Goal: Task Accomplishment & Management: Use online tool/utility

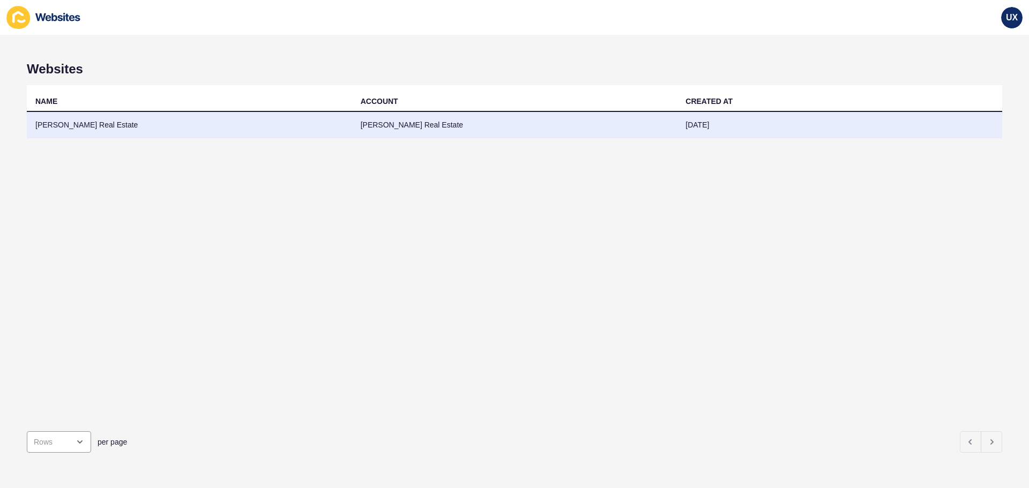
click at [136, 122] on td "[PERSON_NAME] Real Estate" at bounding box center [189, 125] width 325 height 26
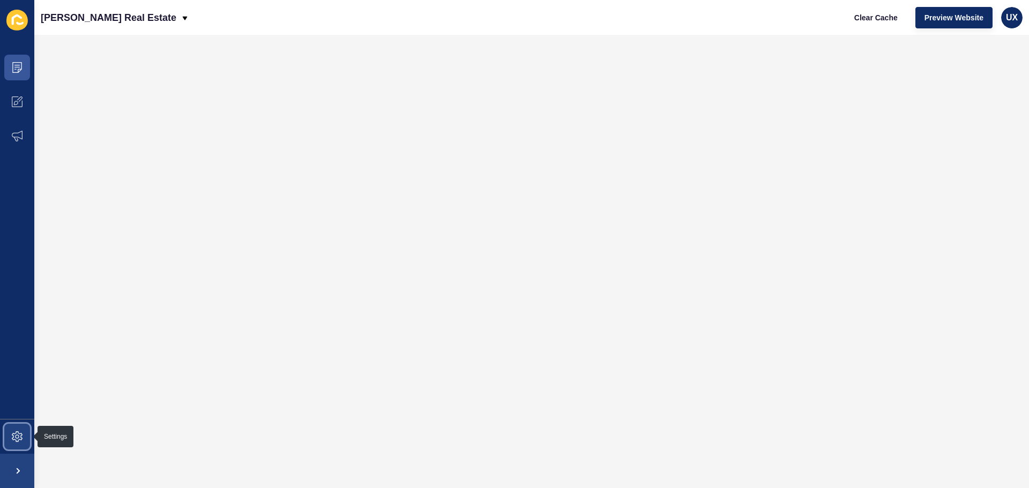
click at [19, 444] on span at bounding box center [17, 437] width 34 height 34
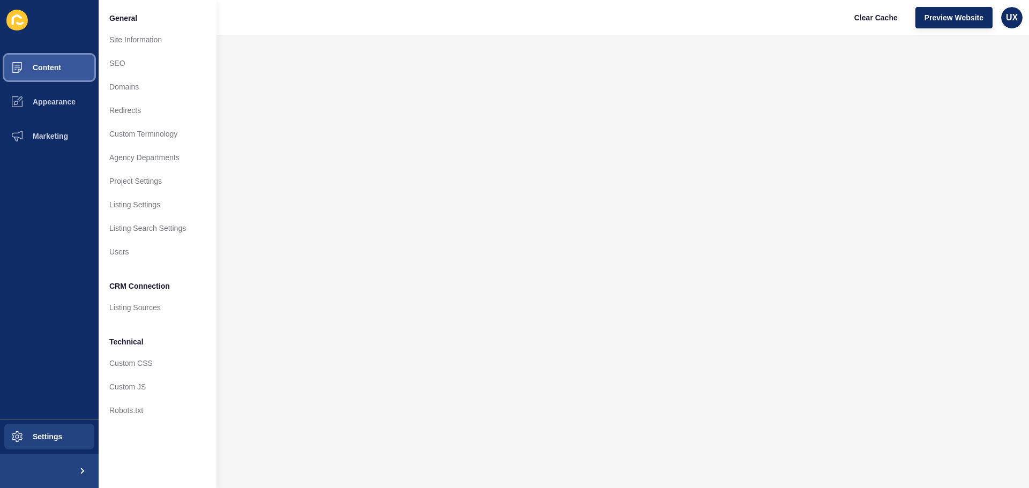
click at [60, 71] on span "Content" at bounding box center [29, 67] width 63 height 9
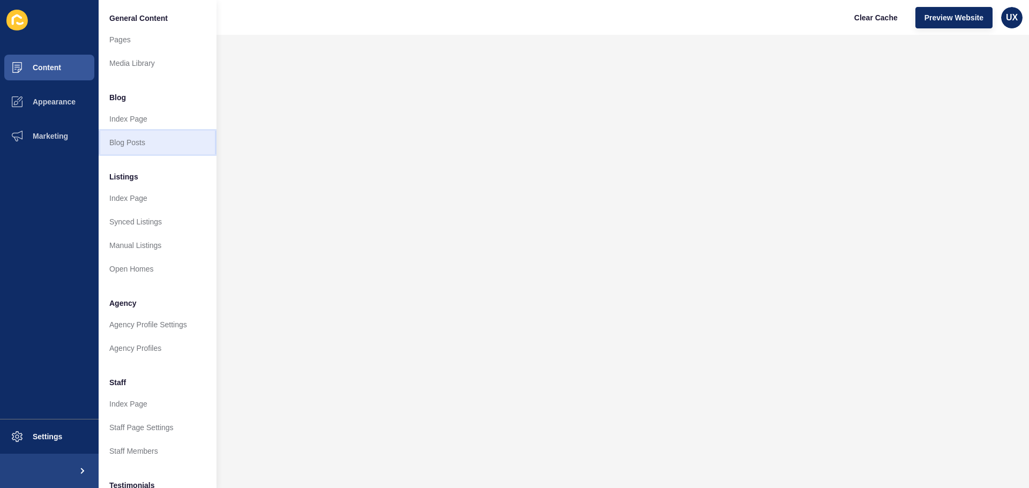
click at [135, 142] on link "Blog Posts" at bounding box center [158, 143] width 118 height 24
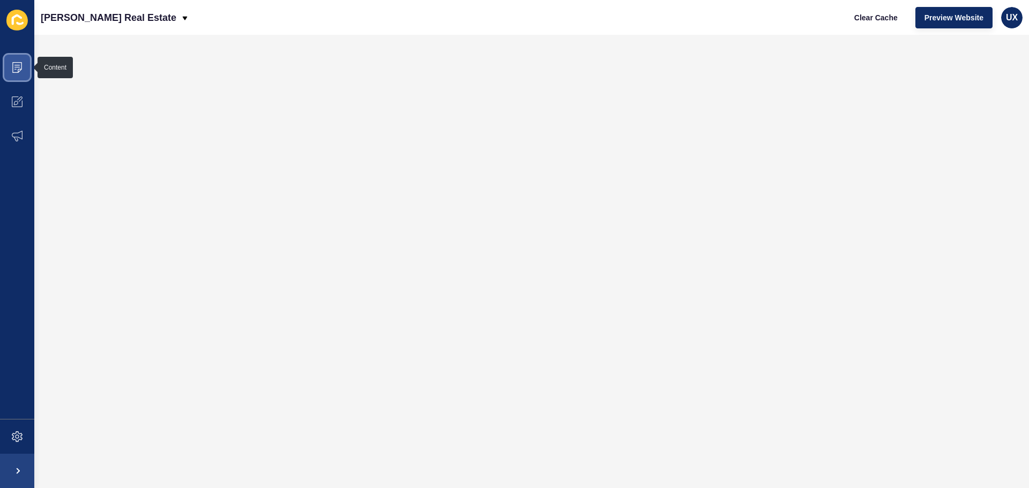
click at [14, 69] on icon at bounding box center [17, 67] width 11 height 11
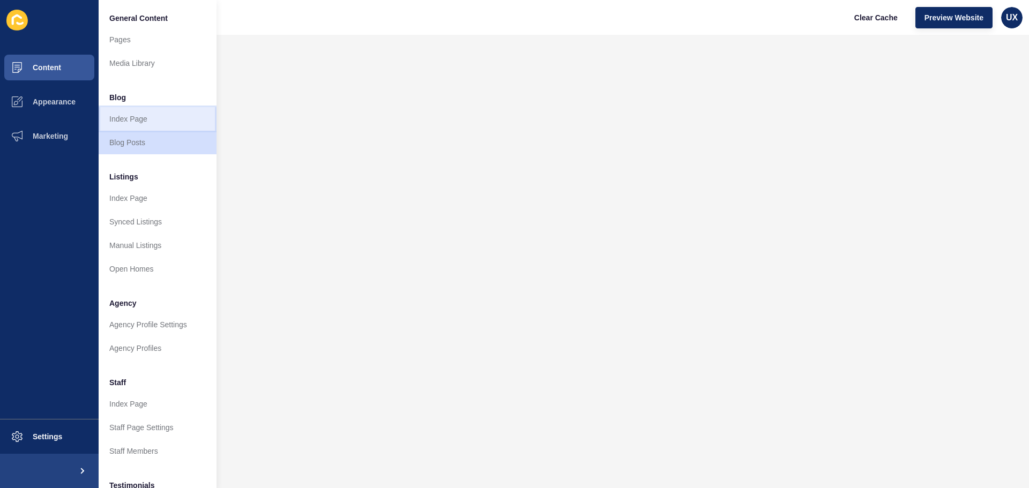
click at [136, 120] on link "Index Page" at bounding box center [158, 119] width 118 height 24
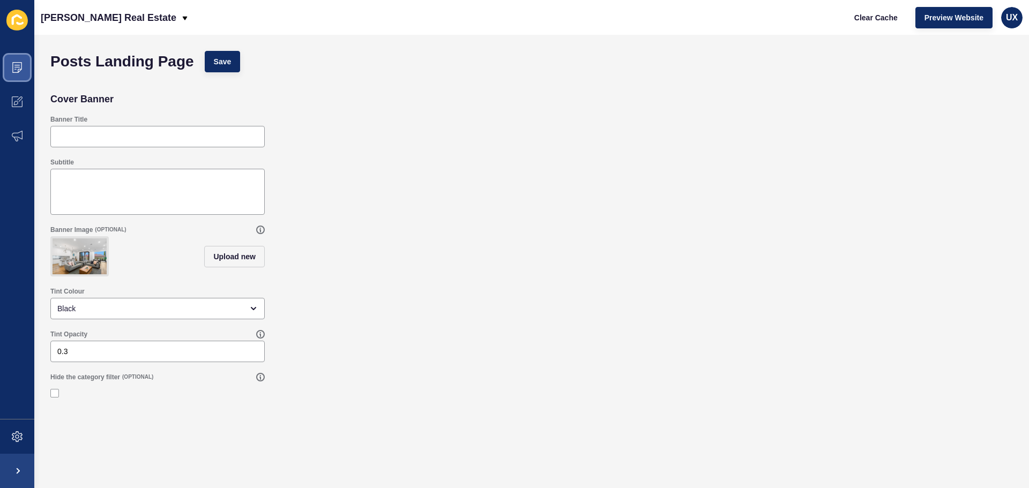
click at [18, 72] on icon at bounding box center [17, 67] width 10 height 11
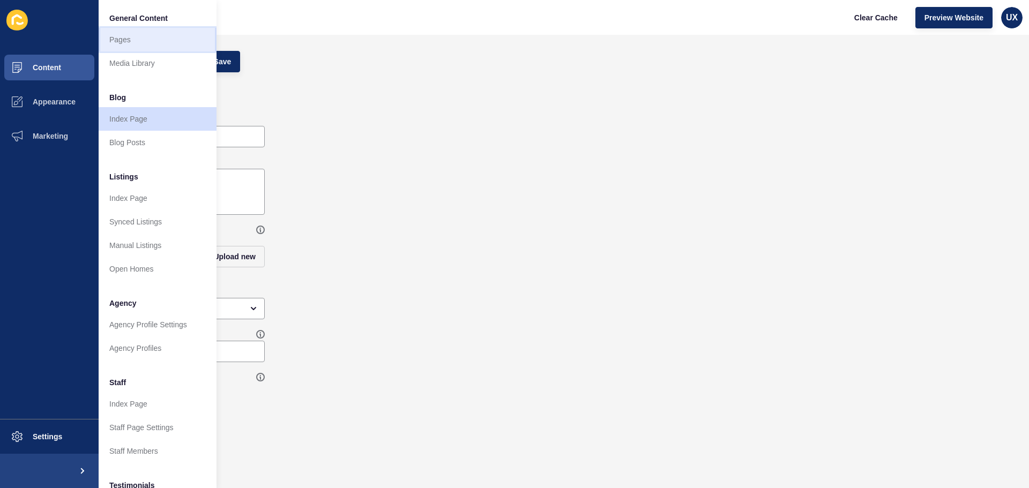
click at [130, 44] on link "Pages" at bounding box center [158, 40] width 118 height 24
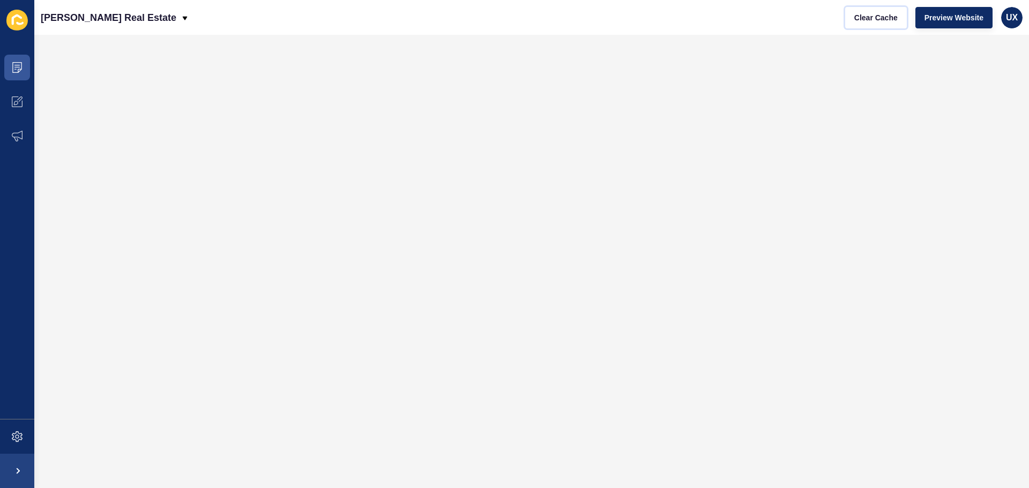
drag, startPoint x: 877, startPoint y: 18, endPoint x: 842, endPoint y: 34, distance: 38.2
click at [878, 18] on span "Clear Cache" at bounding box center [876, 17] width 43 height 11
click at [871, 19] on span "Clear Cache" at bounding box center [876, 17] width 43 height 11
